Goal: Navigation & Orientation: Find specific page/section

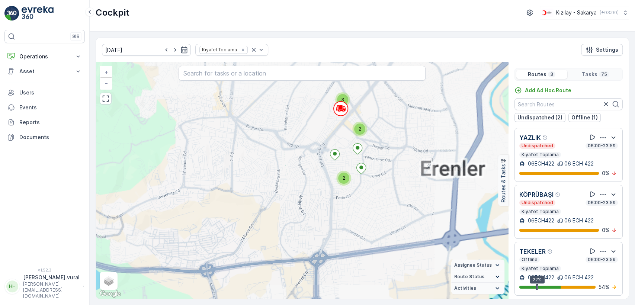
click at [363, 153] on div "2 3 2 2 2 4 3 2 3 4 3 3 2 2 4 5 5 4 + − Satellite Roadmap Terrain Hybrid Leafle…" at bounding box center [302, 180] width 412 height 237
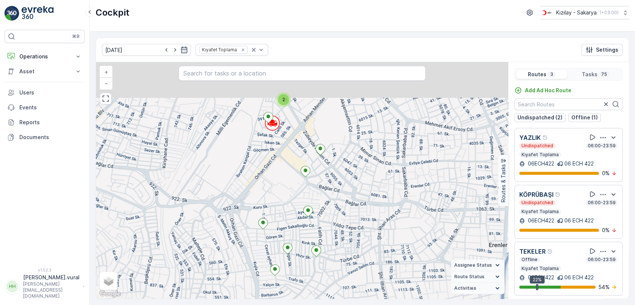
drag, startPoint x: 359, startPoint y: 133, endPoint x: 345, endPoint y: 188, distance: 57.5
click at [345, 188] on div "2 2 2 2 2 2 + − Satellite Roadmap Terrain Hybrid Leaflet Keyboard shortcuts Map…" at bounding box center [302, 180] width 412 height 237
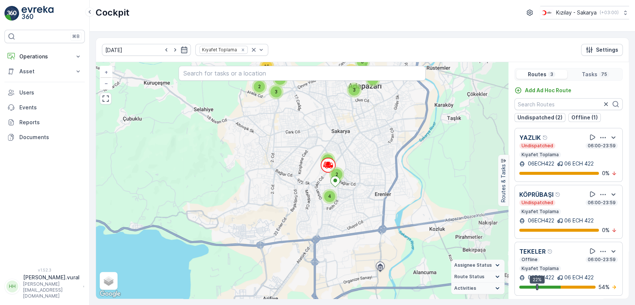
drag, startPoint x: 356, startPoint y: 138, endPoint x: 348, endPoint y: 164, distance: 26.7
click at [348, 164] on div "4 3 2 2 3 3 6 2 6 16 3 3 6 15 + − Satellite Roadmap Terrain Hybrid Leaflet Keyb…" at bounding box center [302, 180] width 412 height 237
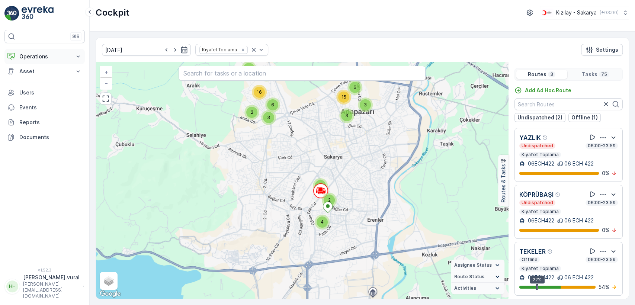
click at [49, 60] on p "Operations" at bounding box center [44, 56] width 51 height 7
click at [49, 87] on p "Routes & Tasks" at bounding box center [38, 89] width 38 height 7
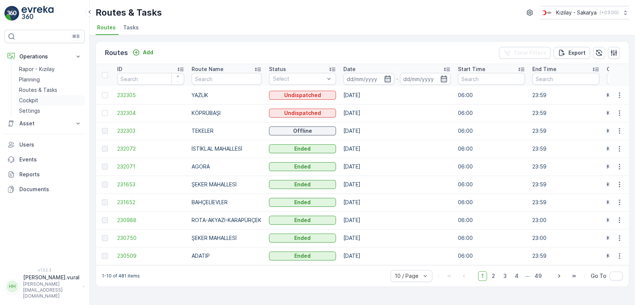
click at [27, 99] on p "Cockpit" at bounding box center [28, 100] width 19 height 7
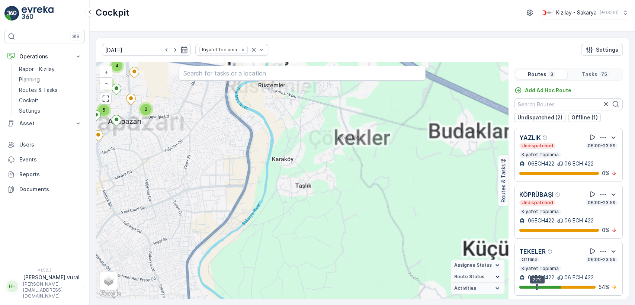
drag, startPoint x: 287, startPoint y: 124, endPoint x: 323, endPoint y: 170, distance: 58.1
click at [323, 170] on div "2 3 2 2 2 4 3 2 3 4 3 3 2 2 4 5 5 4 + − Satellite Roadmap Terrain Hybrid Leafle…" at bounding box center [302, 180] width 412 height 237
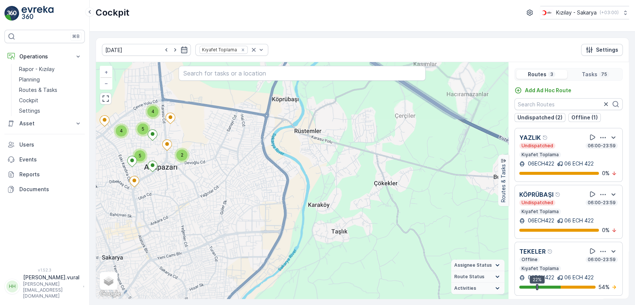
drag, startPoint x: 220, startPoint y: 170, endPoint x: 279, endPoint y: 187, distance: 61.8
click at [279, 187] on div "2 3 2 2 2 4 3 2 3 4 3 3 2 2 4 5 5 4 + − Satellite Roadmap Terrain Hybrid Leafle…" at bounding box center [302, 180] width 412 height 237
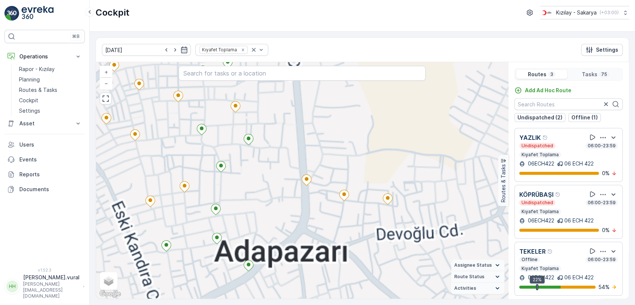
drag, startPoint x: 198, startPoint y: 162, endPoint x: 305, endPoint y: 196, distance: 111.8
click at [304, 196] on div "2 3 2 2 2 4 3 2 3 4 3 3 2 2 4 5 5 4 2 + − Satellite Roadmap Terrain Hybrid Leaf…" at bounding box center [302, 180] width 412 height 237
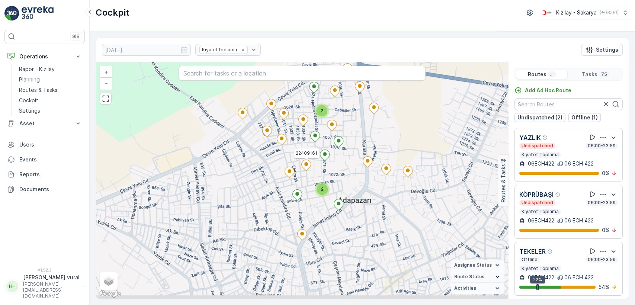
click at [393, 198] on div "2 2 2 2 2 2 22409161 + − Satellite Roadmap Terrain Hybrid Leaflet Keyboard shor…" at bounding box center [302, 180] width 412 height 237
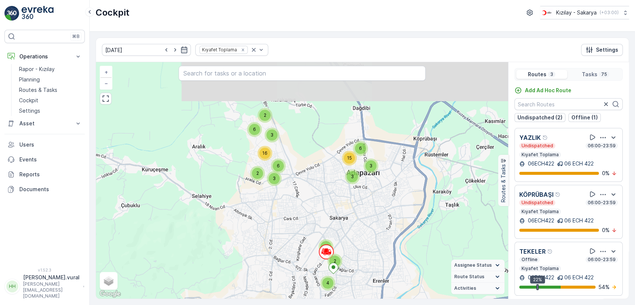
drag, startPoint x: 300, startPoint y: 187, endPoint x: 322, endPoint y: 189, distance: 21.3
click at [322, 189] on div "4 3 2 2 3 3 6 2 6 16 3 3 6 15 + − Satellite Roadmap Terrain Hybrid Leaflet Keyb…" at bounding box center [302, 180] width 412 height 237
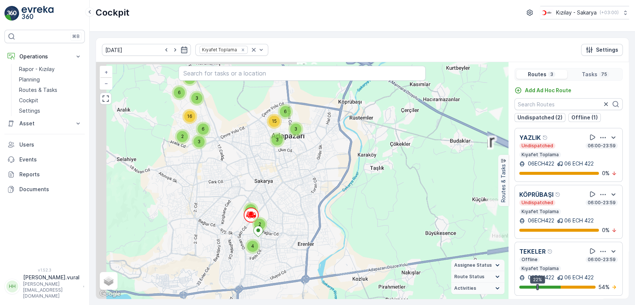
drag, startPoint x: 296, startPoint y: 174, endPoint x: 306, endPoint y: 165, distance: 14.2
click at [306, 174] on div "4 3 2 2 3 3 6 2 6 16 3 3 6 15 + − Satellite Roadmap Terrain Hybrid Leaflet Keyb…" at bounding box center [302, 180] width 412 height 237
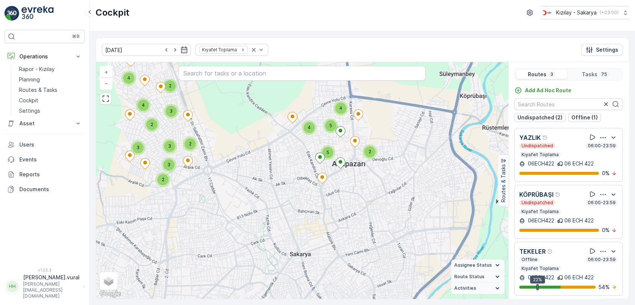
drag, startPoint x: 217, startPoint y: 131, endPoint x: 263, endPoint y: 166, distance: 57.9
click at [272, 170] on div "2 3 2 2 2 4 3 2 3 4 3 3 2 2 4 5 5 4 + − Satellite Roadmap Terrain Hybrid Leafle…" at bounding box center [302, 180] width 412 height 237
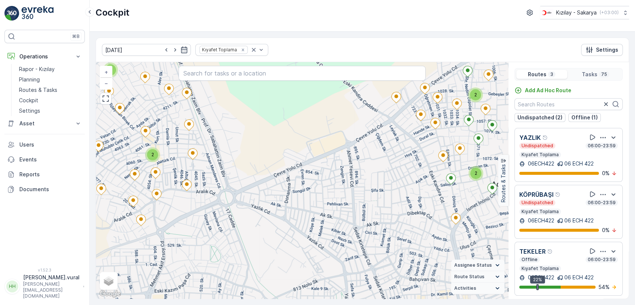
drag, startPoint x: 341, startPoint y: 193, endPoint x: 312, endPoint y: 153, distance: 49.6
click at [312, 153] on div "2 2 2 2 2 2 + − Satellite Roadmap Terrain Hybrid Leaflet Keyboard shortcuts Map…" at bounding box center [302, 180] width 412 height 237
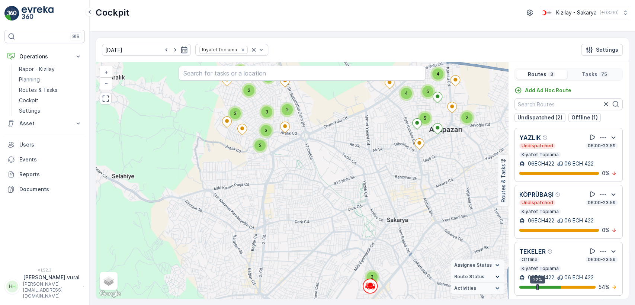
drag, startPoint x: 433, startPoint y: 165, endPoint x: 403, endPoint y: 145, distance: 36.2
click at [403, 155] on div "2 3 2 2 2 4 3 2 3 4 3 3 2 2 4 5 5 4 + − Satellite Roadmap Terrain Hybrid Leafle…" at bounding box center [302, 180] width 412 height 237
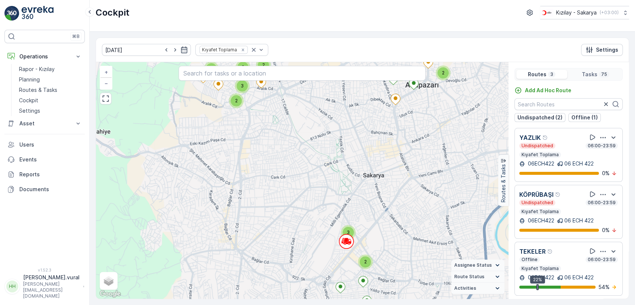
drag, startPoint x: 395, startPoint y: 181, endPoint x: 405, endPoint y: 140, distance: 42.1
click at [405, 140] on div "2 3 2 2 2 4 3 2 3 4 3 3 2 2 4 5 5 4 + − Satellite Roadmap Terrain Hybrid Leafle…" at bounding box center [302, 180] width 412 height 237
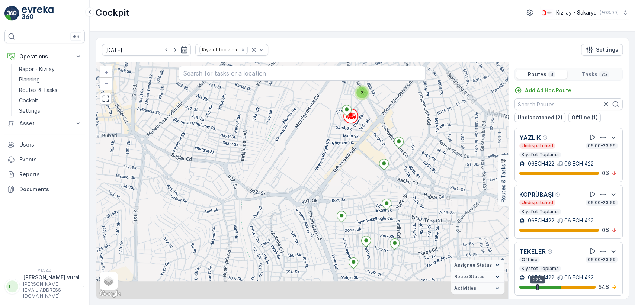
drag, startPoint x: 377, startPoint y: 221, endPoint x: 381, endPoint y: 189, distance: 31.9
click at [381, 189] on div "2 3 2 2 2 4 3 2 3 4 3 3 2 2 4 5 5 4 2 2 2 2 2 2 + − Satellite Roadmap Terrain H…" at bounding box center [302, 180] width 412 height 237
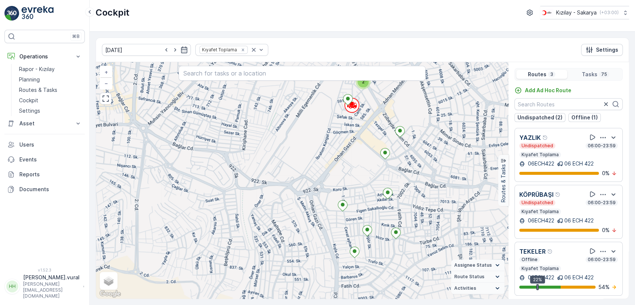
drag, startPoint x: 318, startPoint y: 144, endPoint x: 357, endPoint y: 182, distance: 54.8
click at [357, 182] on div "2 2 2 2 2 2 + − Satellite Roadmap Terrain Hybrid Leaflet Keyboard shortcuts Map…" at bounding box center [302, 180] width 412 height 237
